Goal: Task Accomplishment & Management: Manage account settings

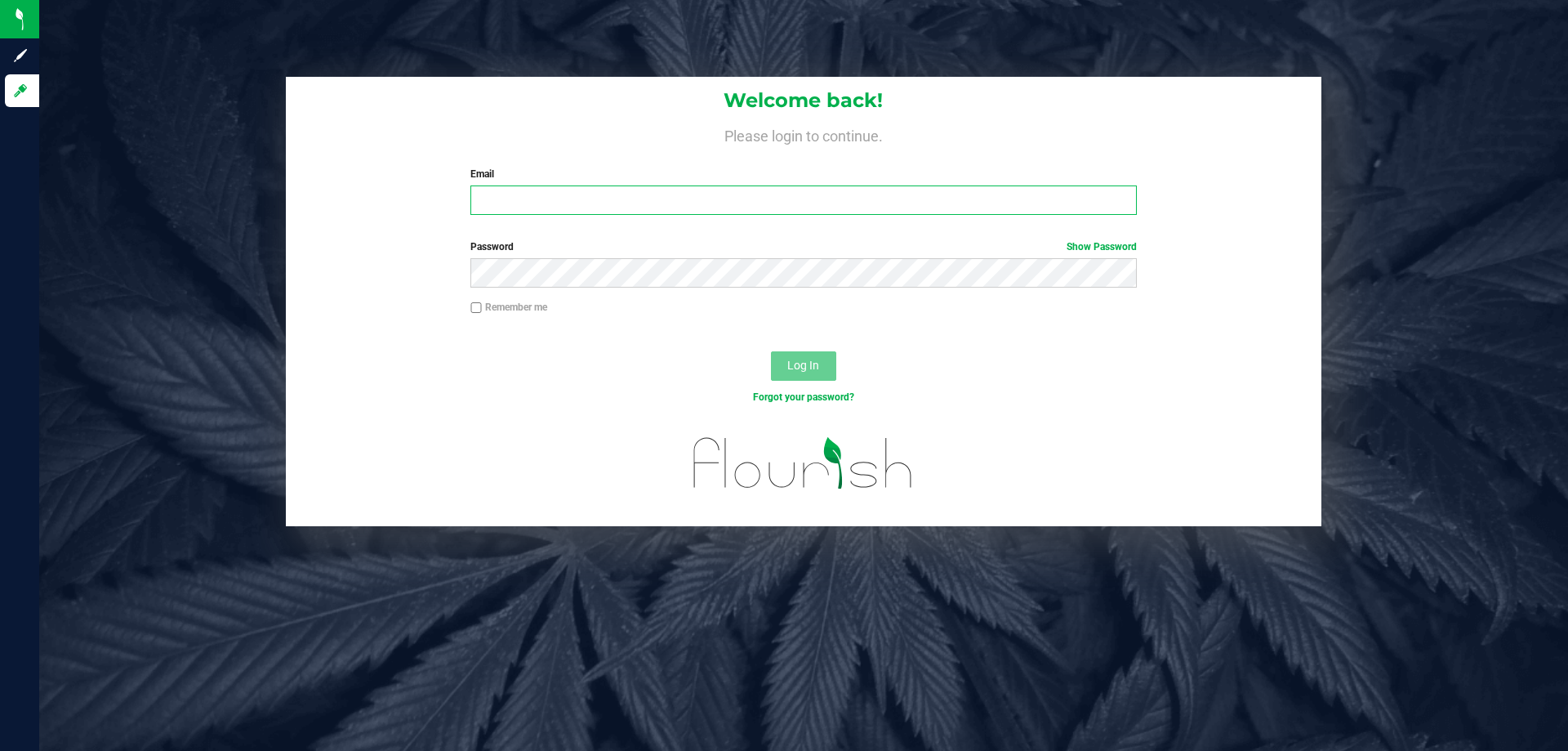
click at [606, 189] on input "Email" at bounding box center [803, 201] width 666 height 30
type input "[EMAIL_ADDRESS][DOMAIN_NAME]"
click at [771, 352] on button "Log In" at bounding box center [803, 366] width 65 height 30
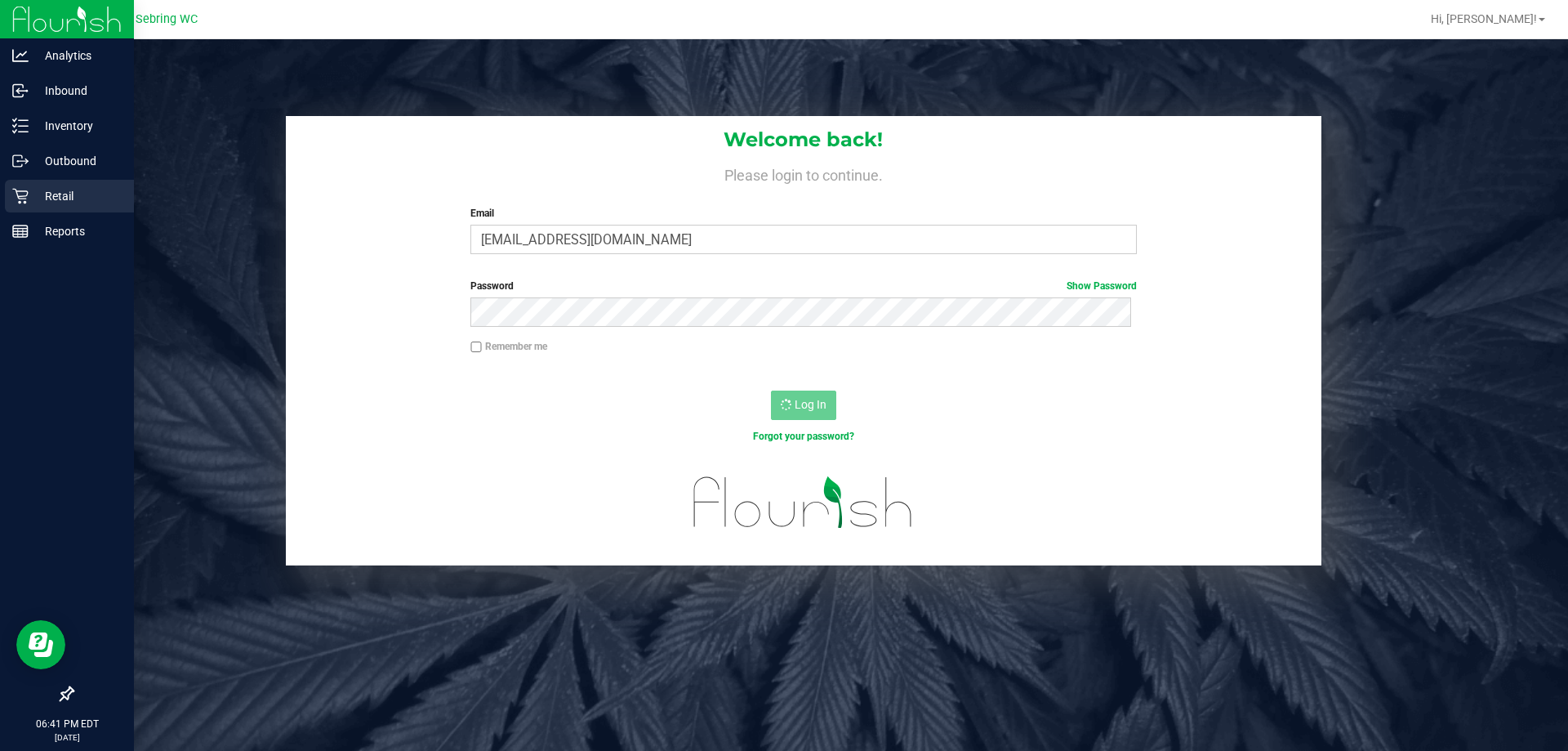
click at [40, 201] on p "Retail" at bounding box center [77, 196] width 98 height 20
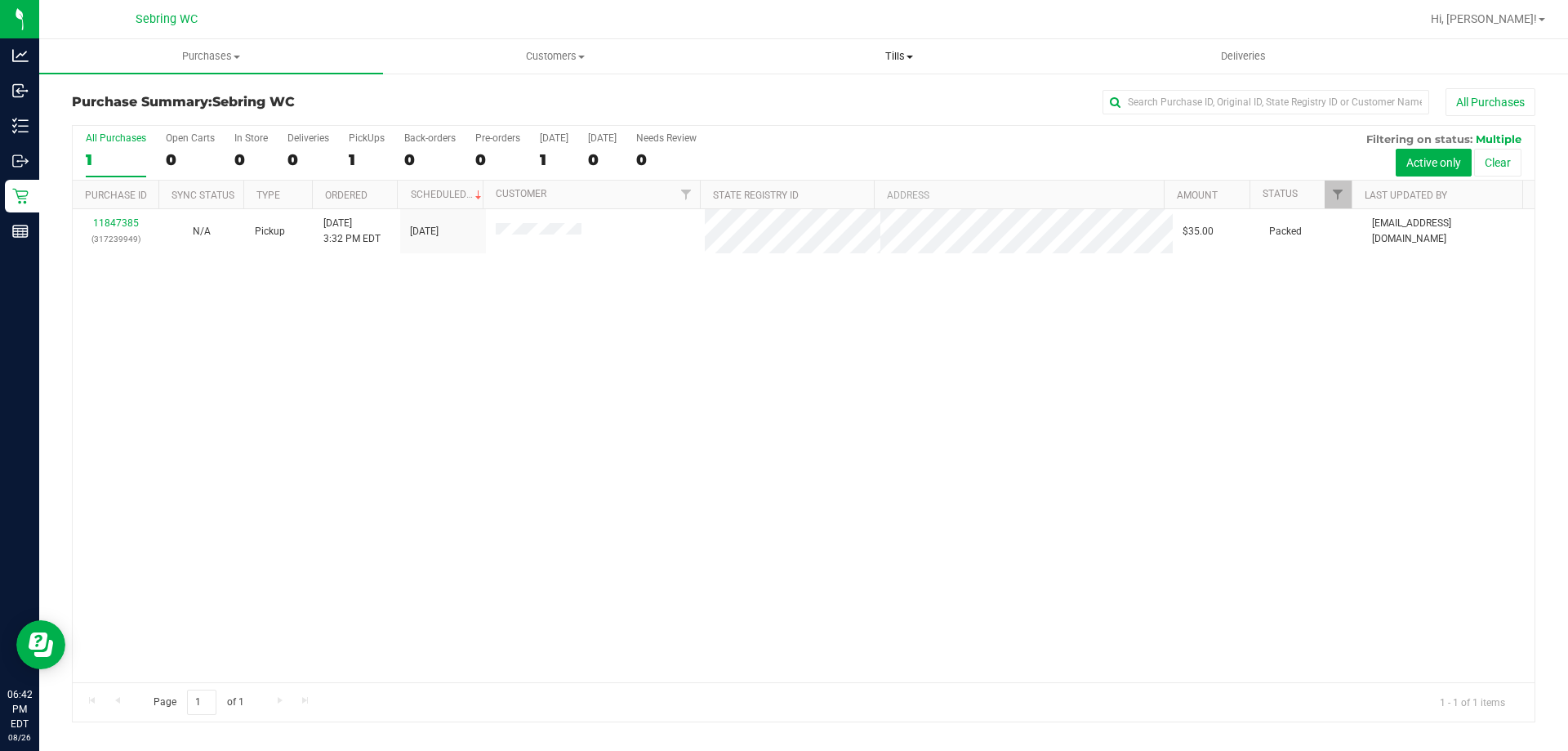
click at [909, 70] on uib-tab-heading "Tills Manage tills Reconcile e-payments" at bounding box center [898, 56] width 342 height 33
click at [850, 104] on li "Manage tills" at bounding box center [899, 99] width 344 height 20
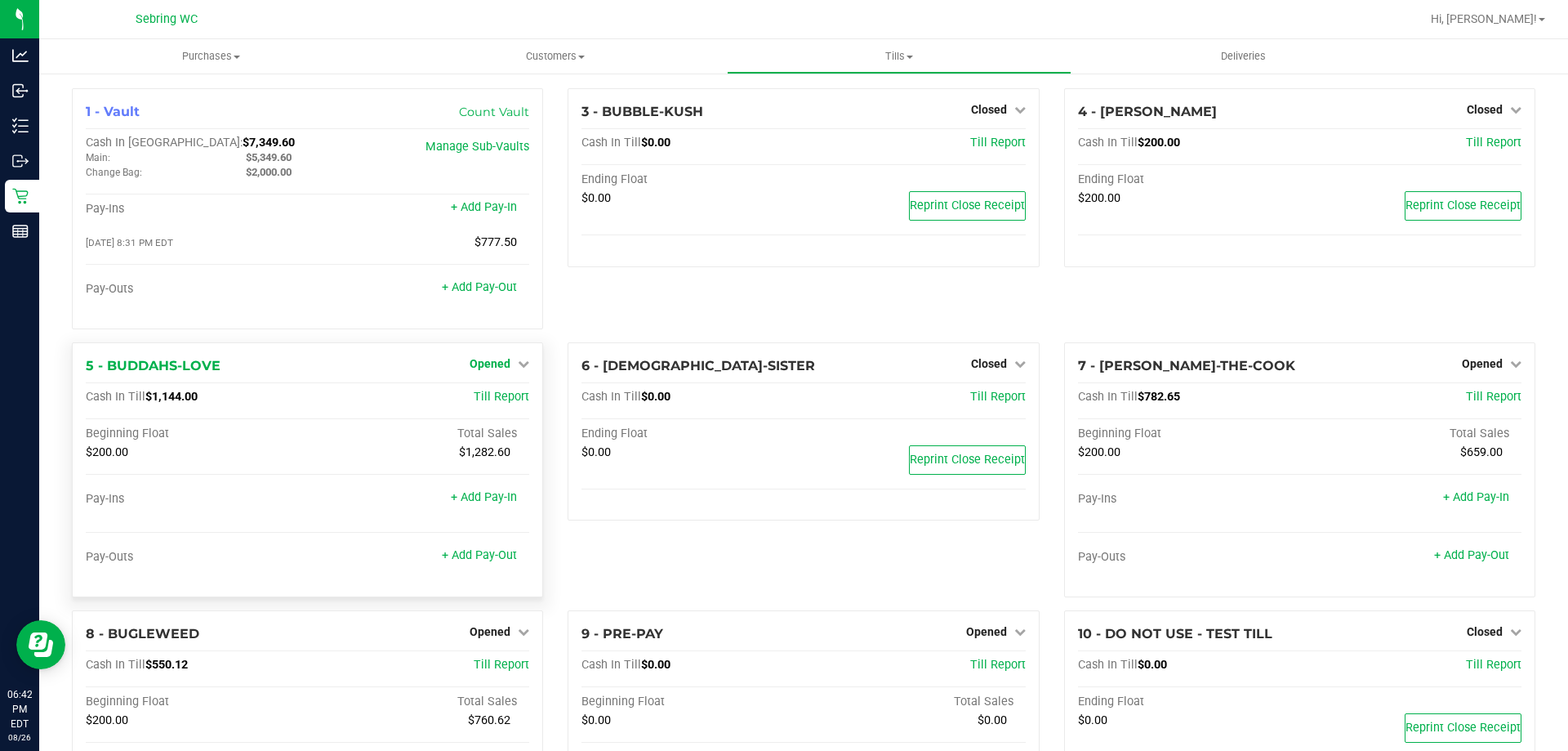
click at [518, 360] on icon at bounding box center [523, 363] width 11 height 11
click at [493, 393] on link "Close Till" at bounding box center [492, 397] width 44 height 13
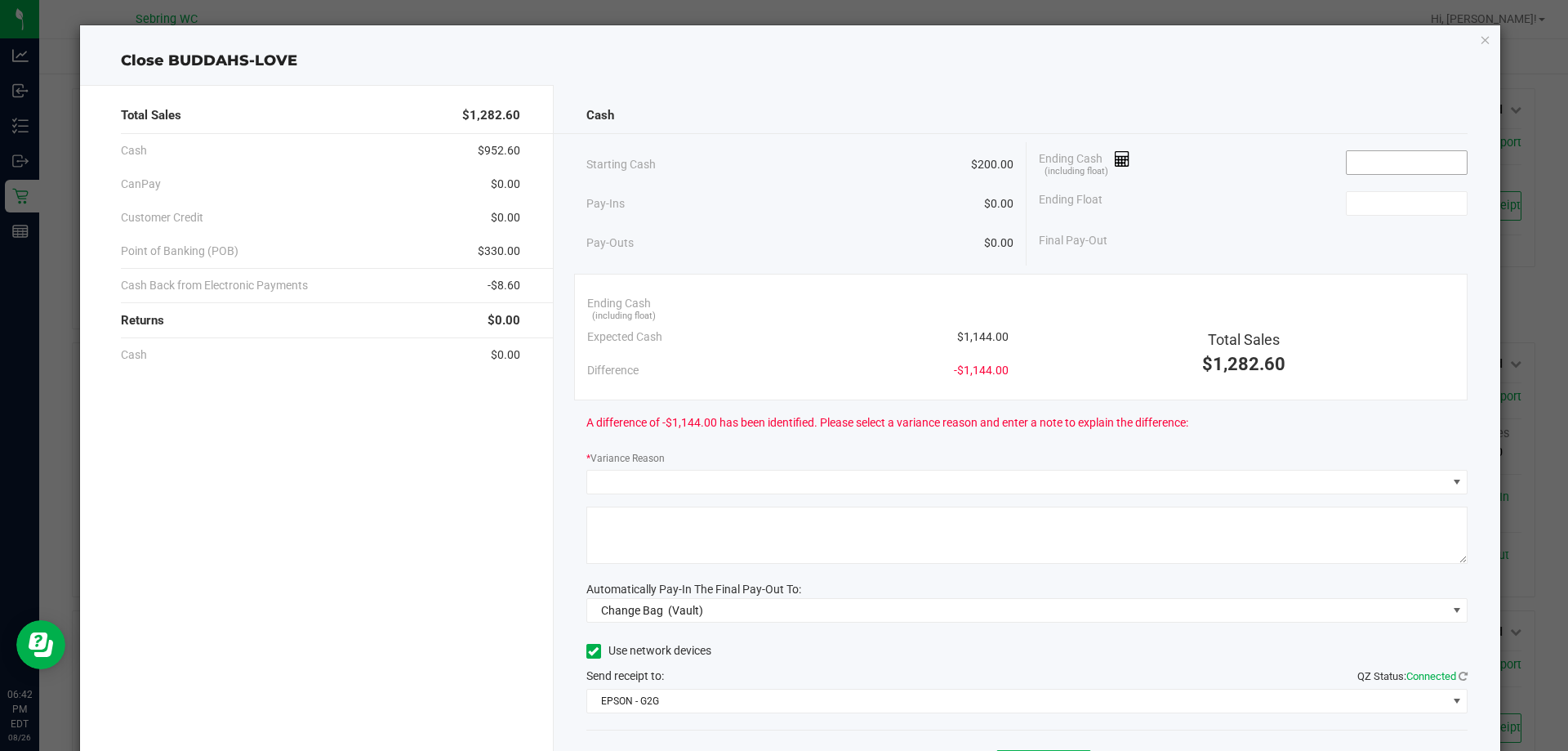
click at [1364, 161] on input at bounding box center [1407, 162] width 120 height 23
click at [1303, 88] on div "Cash Starting Cash $200.00 Pay-Ins $0.00 Pay-Outs $0.00 Ending Cash (including …" at bounding box center [1027, 453] width 948 height 736
click at [1401, 156] on input "114400" at bounding box center [1407, 162] width 120 height 23
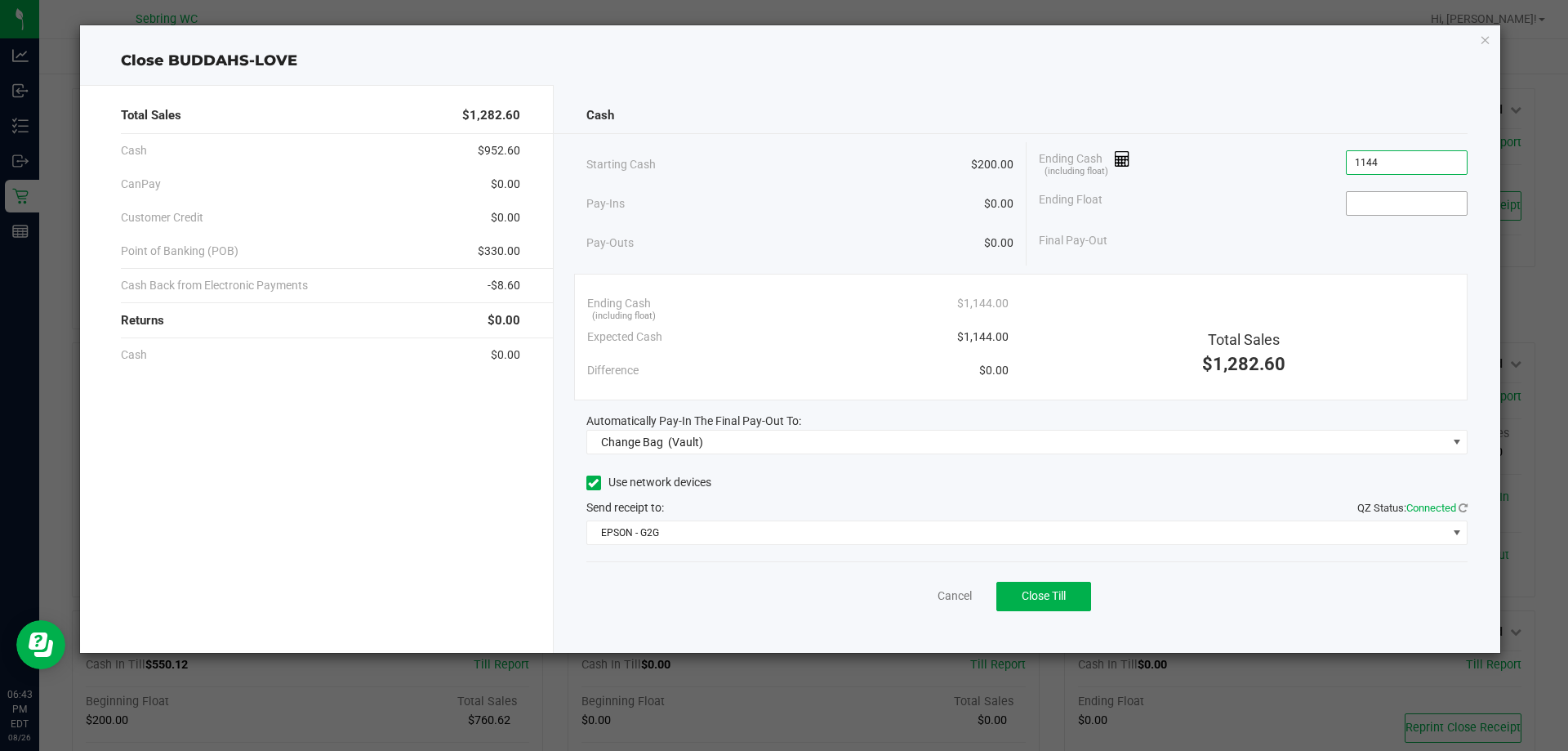
type input "$1,144.00"
click at [1385, 201] on input at bounding box center [1407, 203] width 120 height 23
type input "$200.00"
click at [1313, 229] on div "Final Pay-Out $944.00" at bounding box center [1253, 240] width 429 height 34
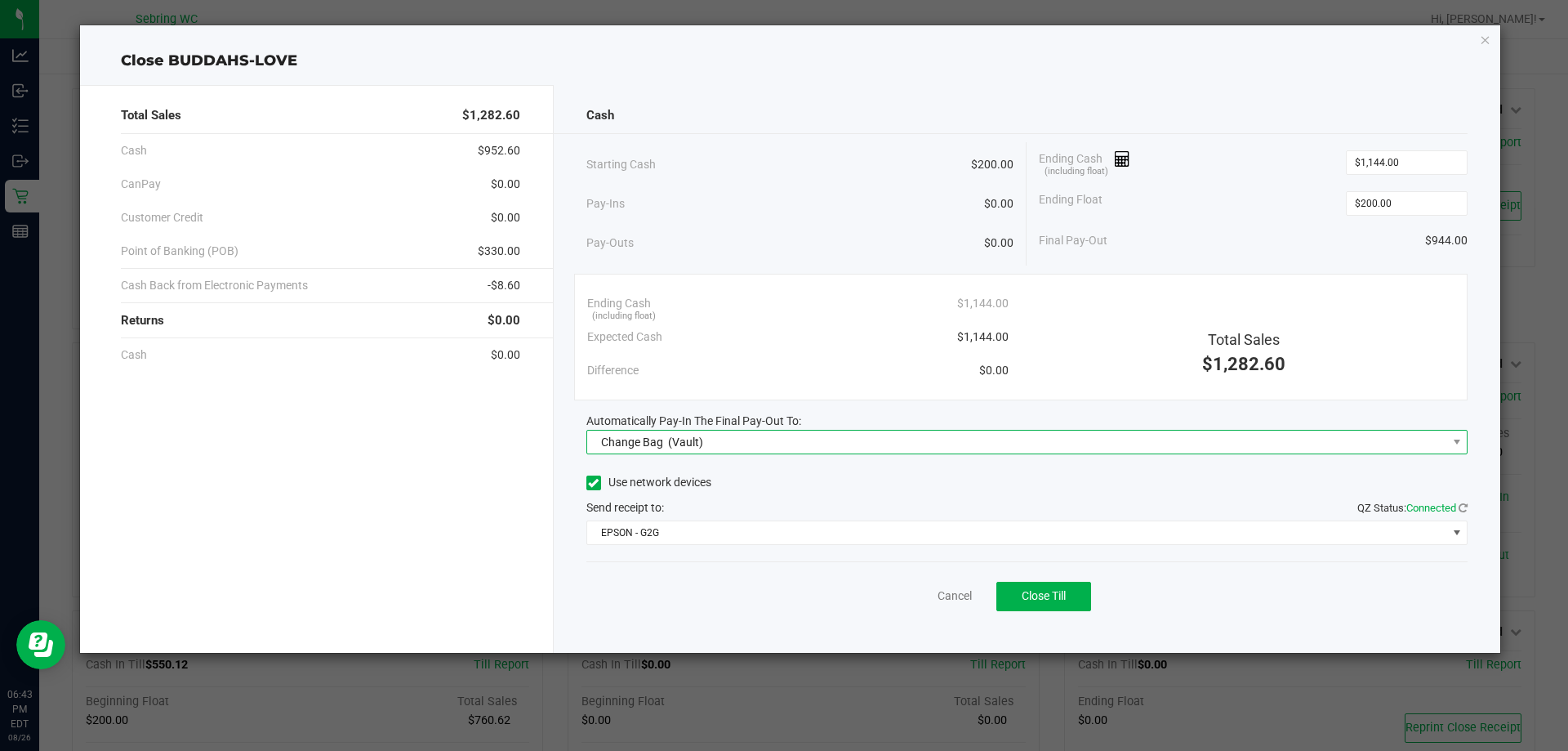
click at [774, 439] on span "Change Bag (Vault)" at bounding box center [1017, 442] width 860 height 23
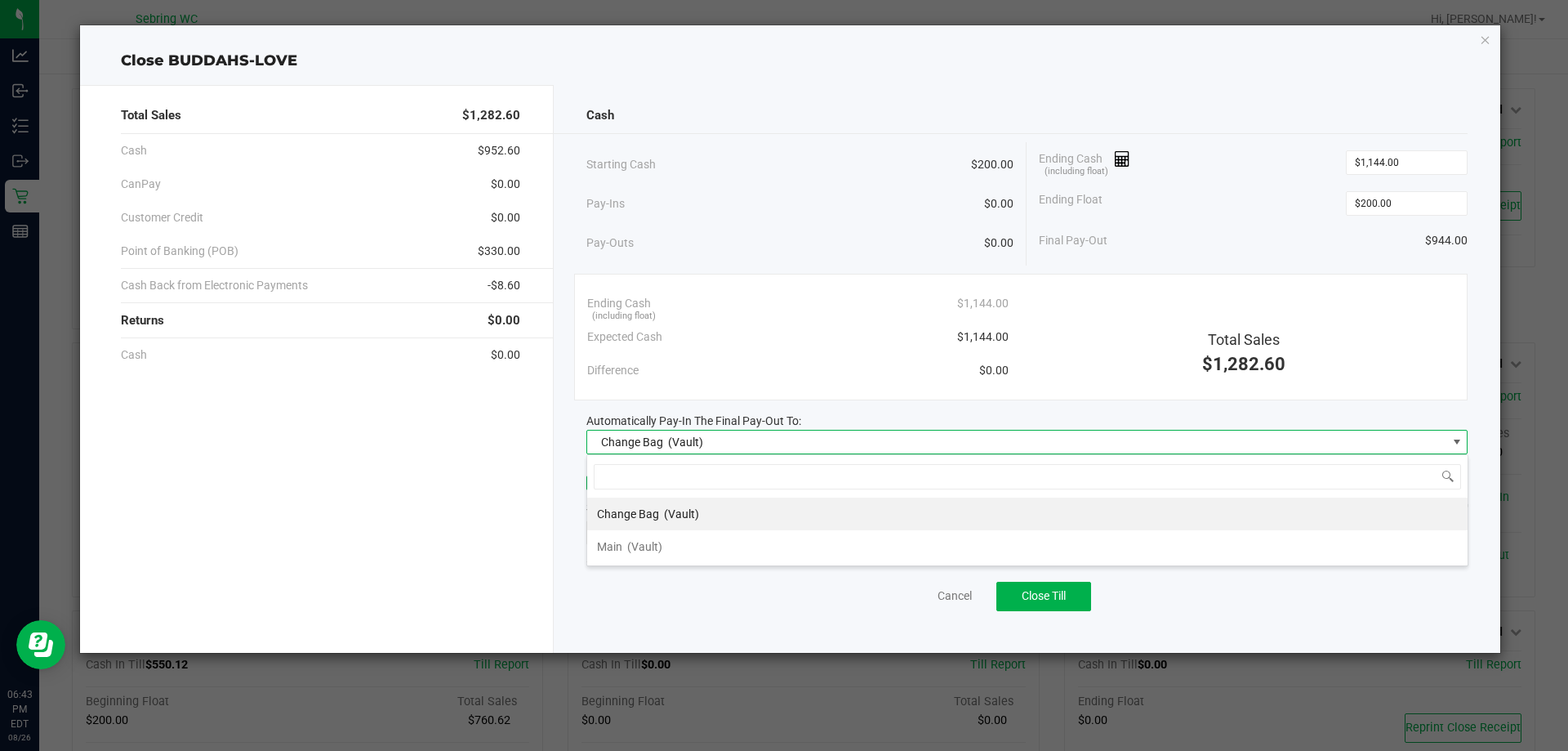
scroll to position [24, 881]
click at [705, 550] on li "Main (Vault)" at bounding box center [1027, 547] width 880 height 33
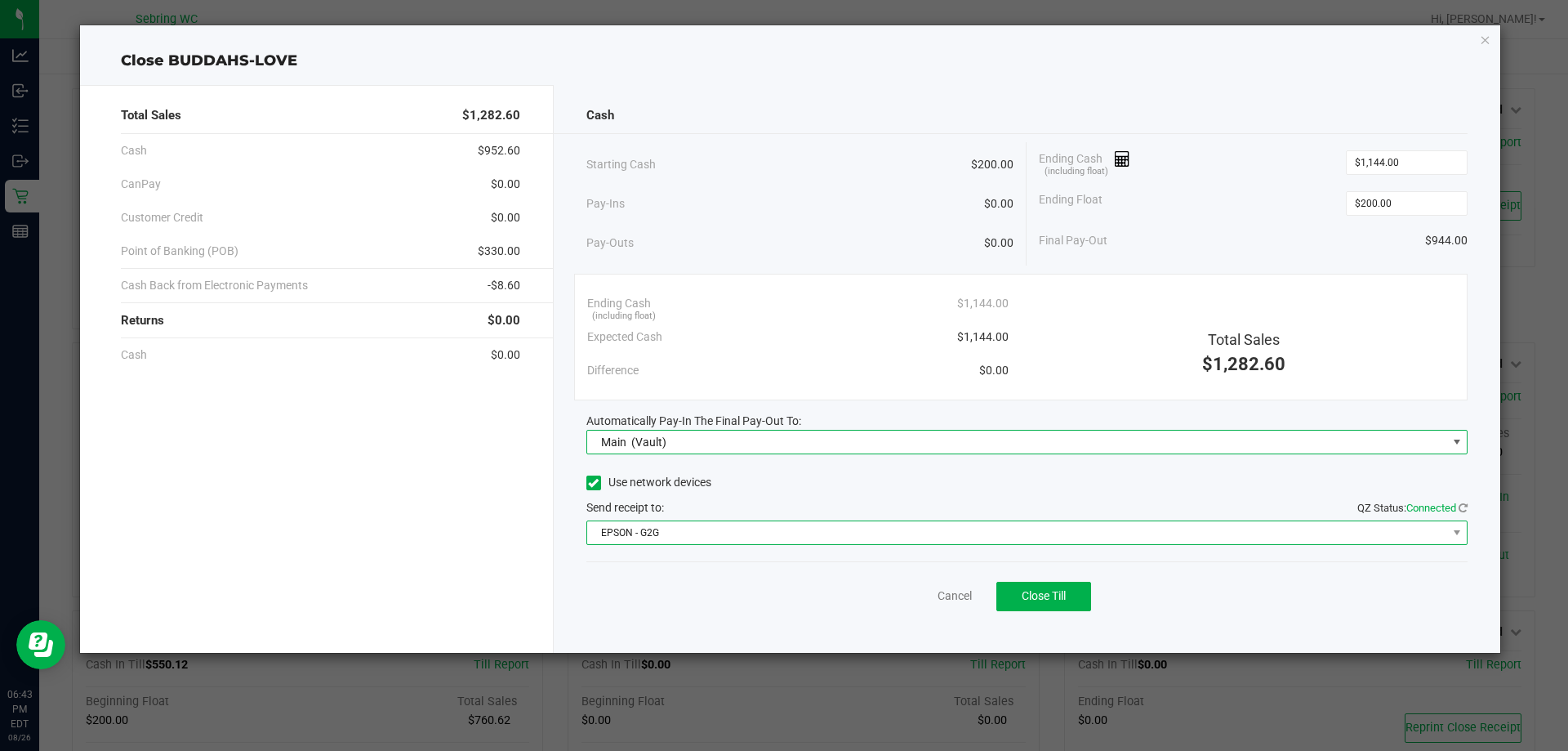
click at [702, 537] on span "EPSON - G2G" at bounding box center [1017, 532] width 860 height 23
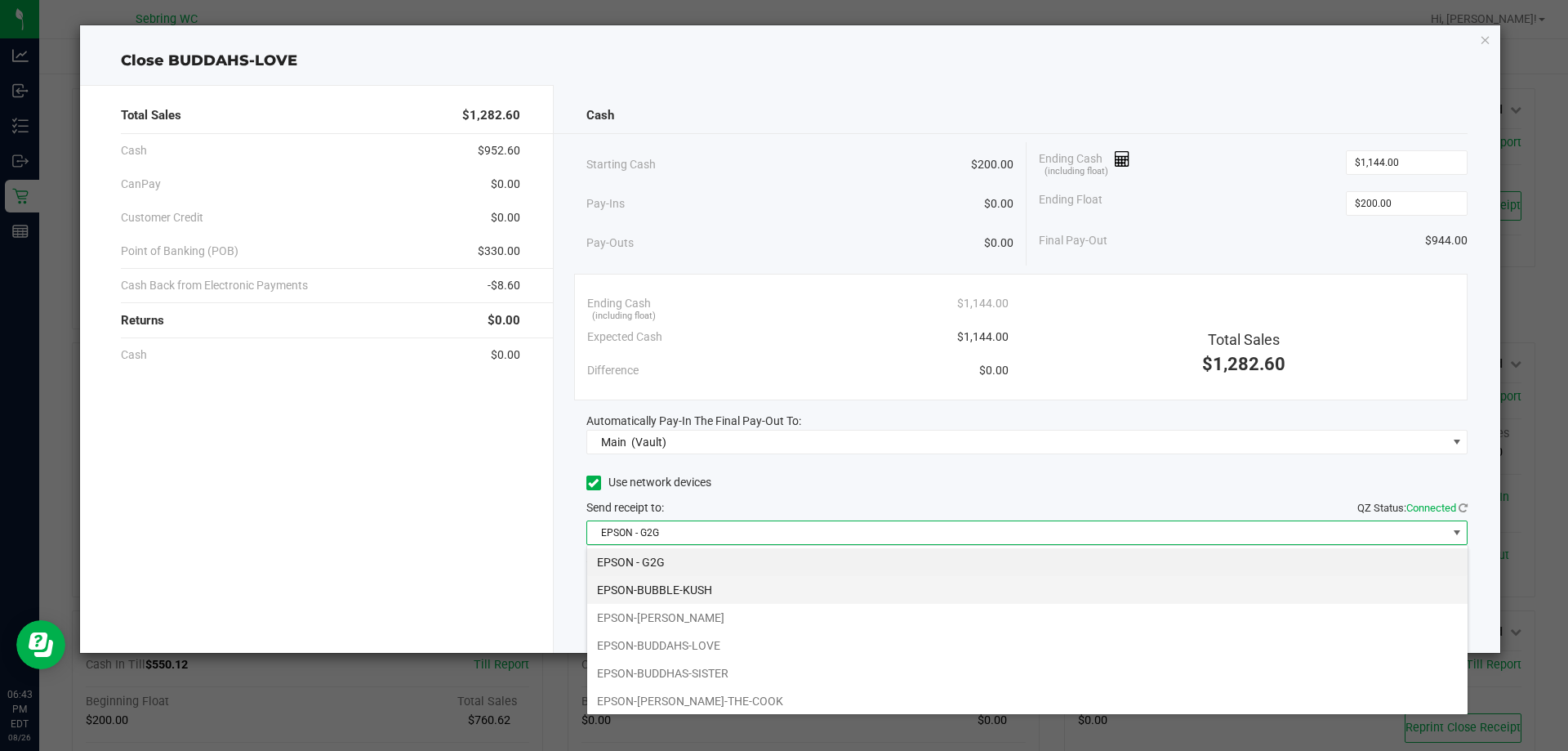
click at [652, 591] on li "EPSON-BUBBLE-KUSH" at bounding box center [1027, 590] width 880 height 28
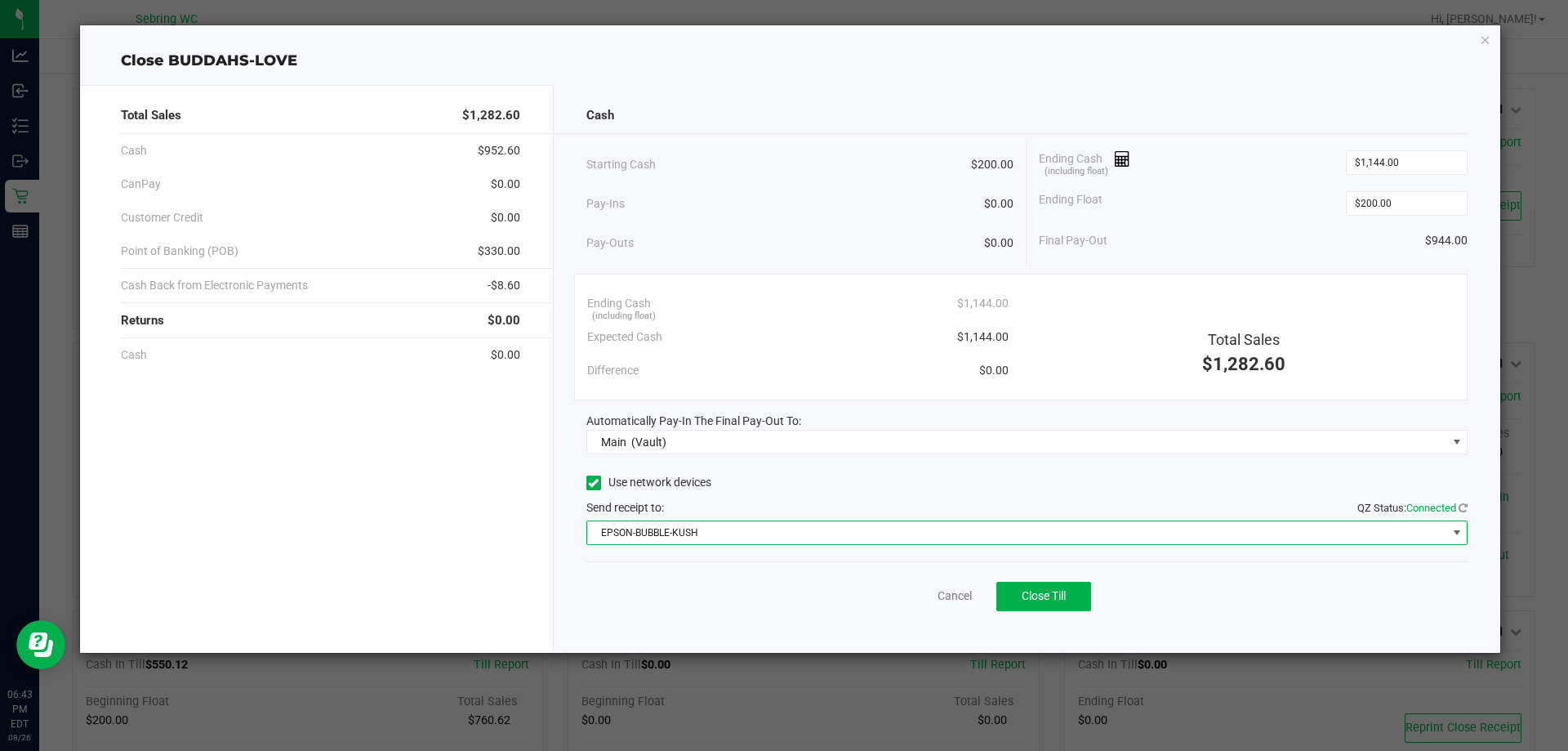
click at [721, 609] on div "Cancel Close Till" at bounding box center [1027, 592] width 882 height 63
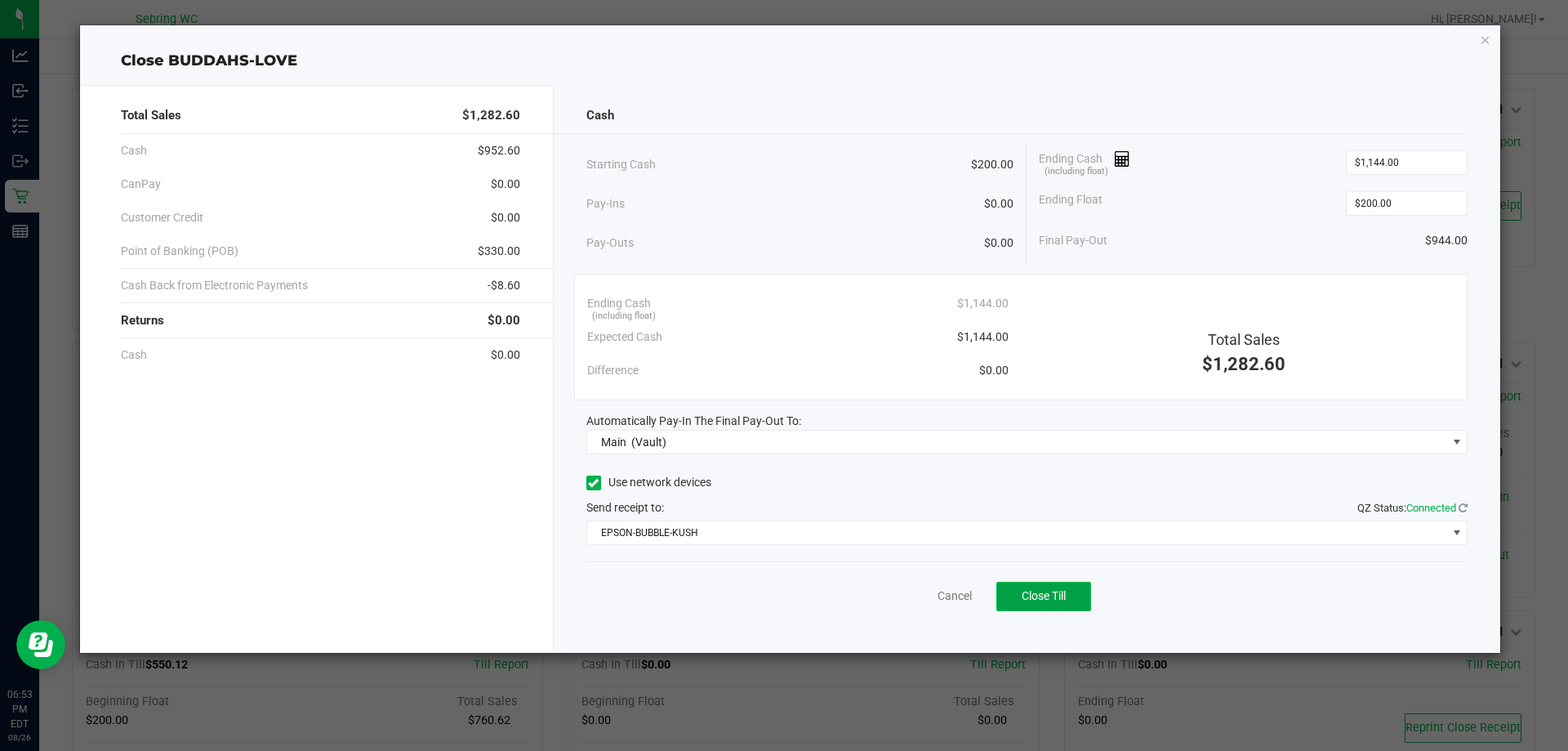
click at [1043, 586] on button "Close Till" at bounding box center [1043, 596] width 95 height 30
click at [906, 595] on link "Dismiss" at bounding box center [918, 596] width 39 height 17
